Goal: Navigation & Orientation: Find specific page/section

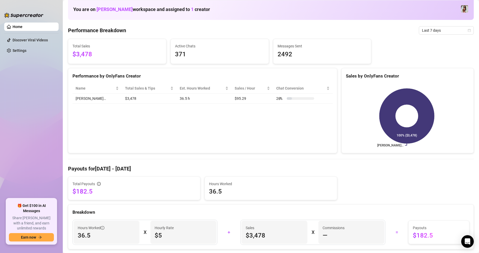
scroll to position [26, 0]
